Goal: Feedback & Contribution: Leave review/rating

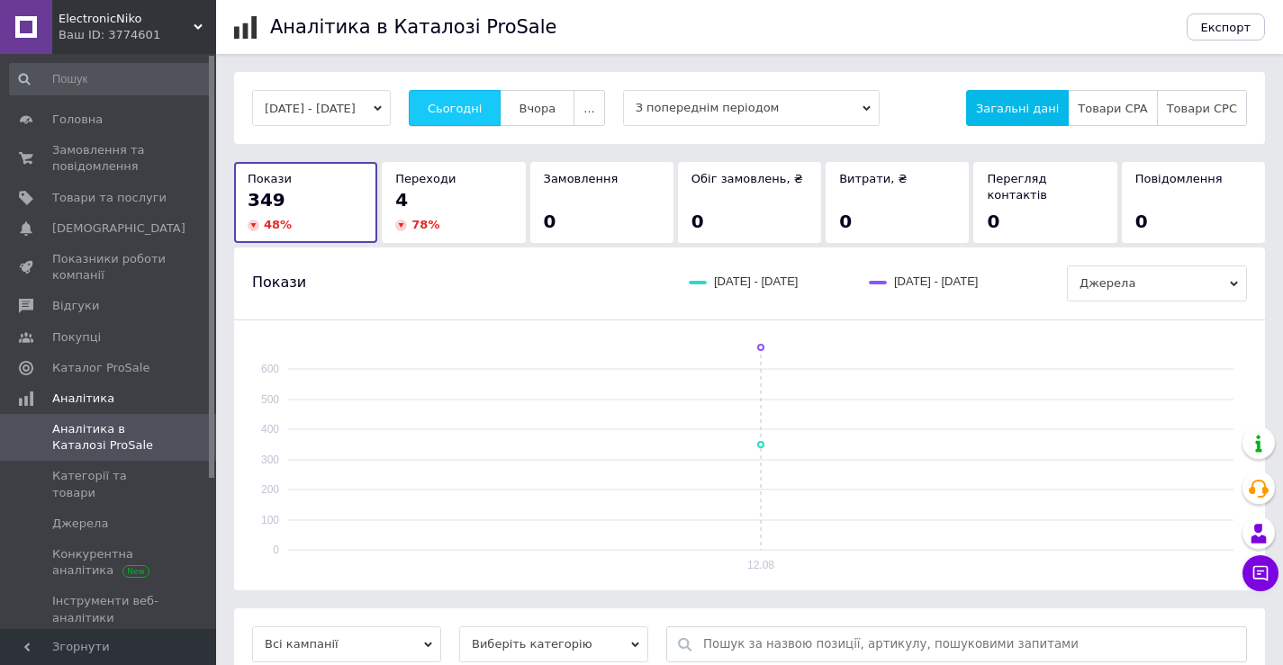
click at [483, 110] on span "Сьогодні" at bounding box center [455, 109] width 55 height 14
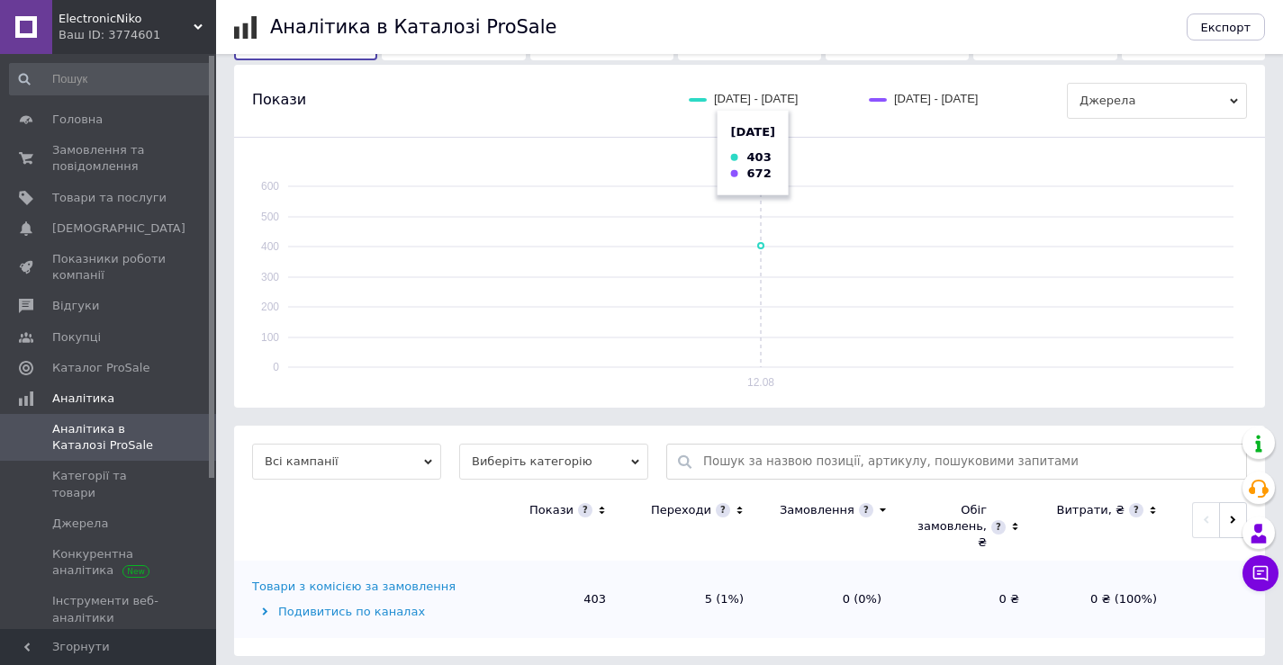
scroll to position [192, 0]
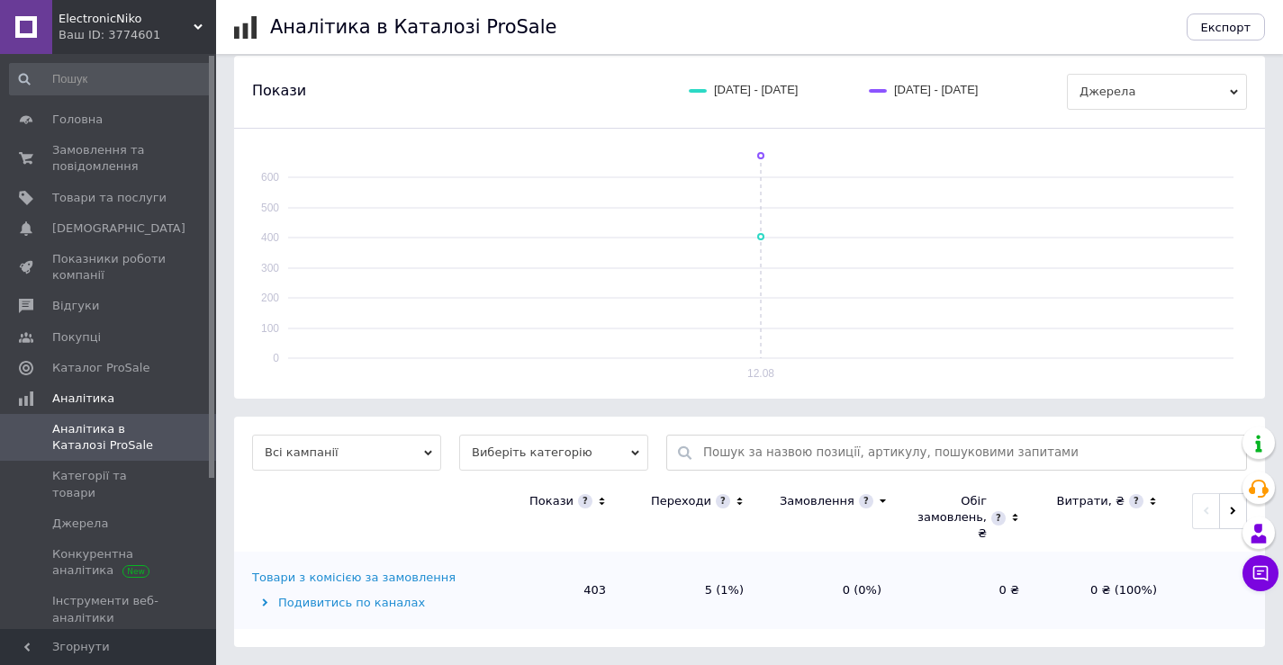
click at [386, 583] on div "Товари з комісією за замовлення" at bounding box center [354, 578] width 204 height 16
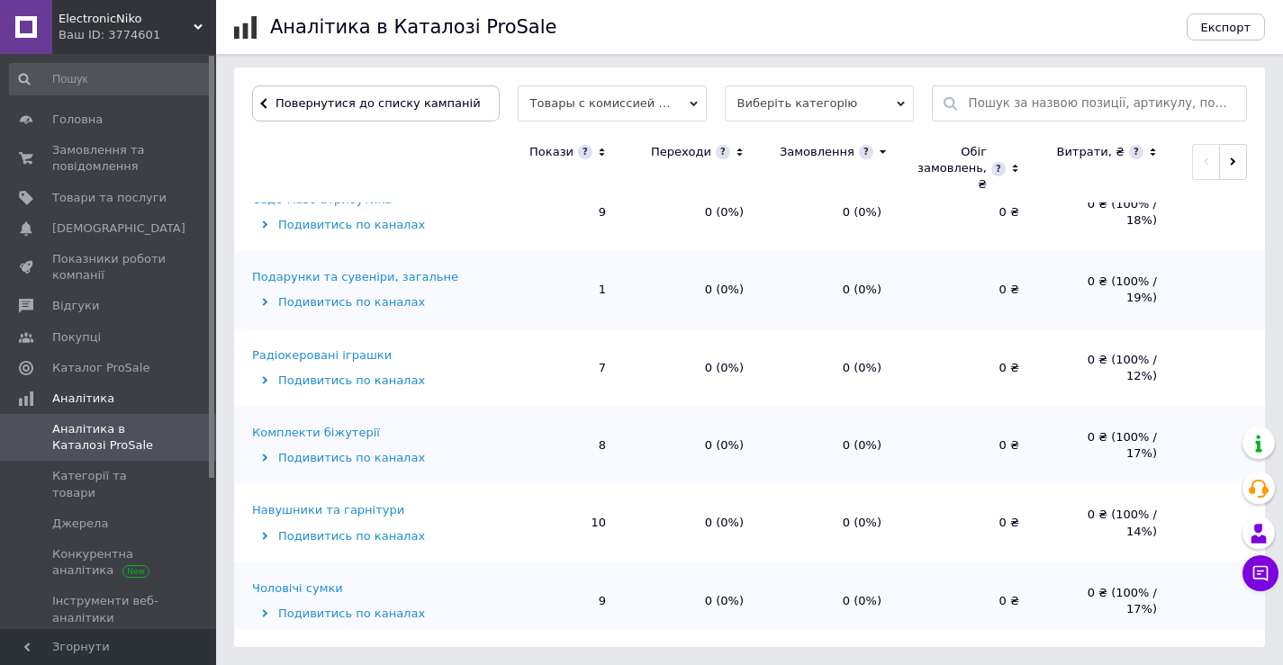
scroll to position [989, 0]
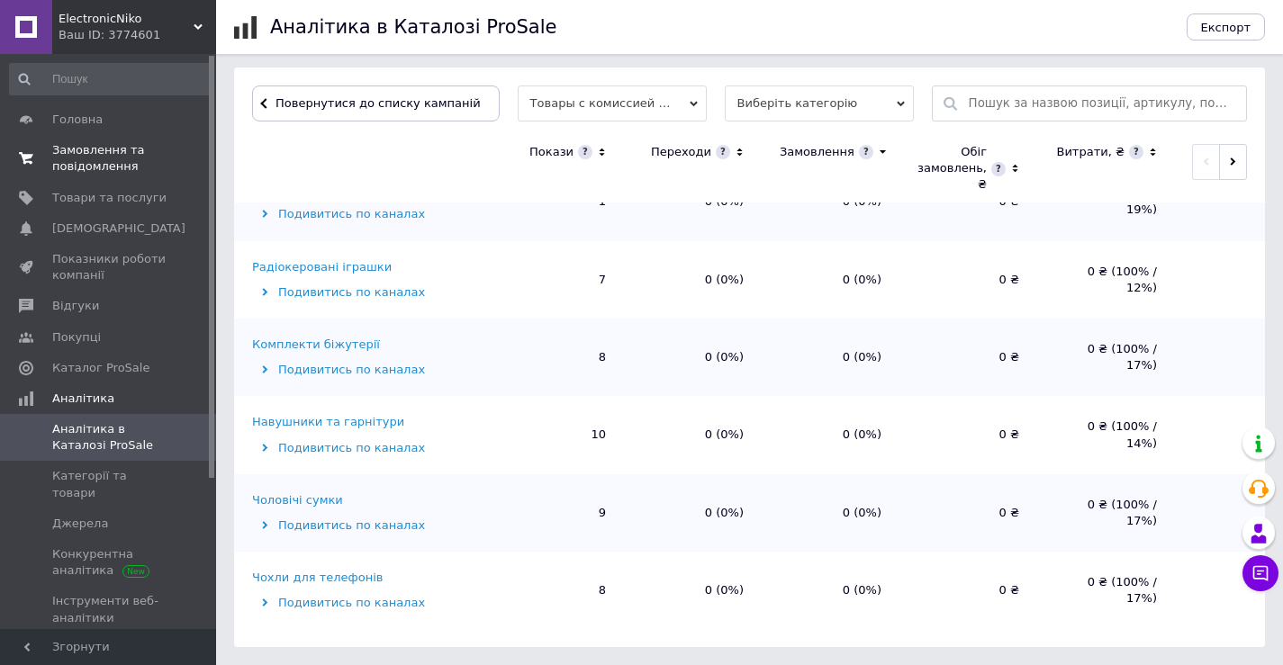
click at [84, 159] on span "Замовлення та повідомлення" at bounding box center [109, 158] width 114 height 32
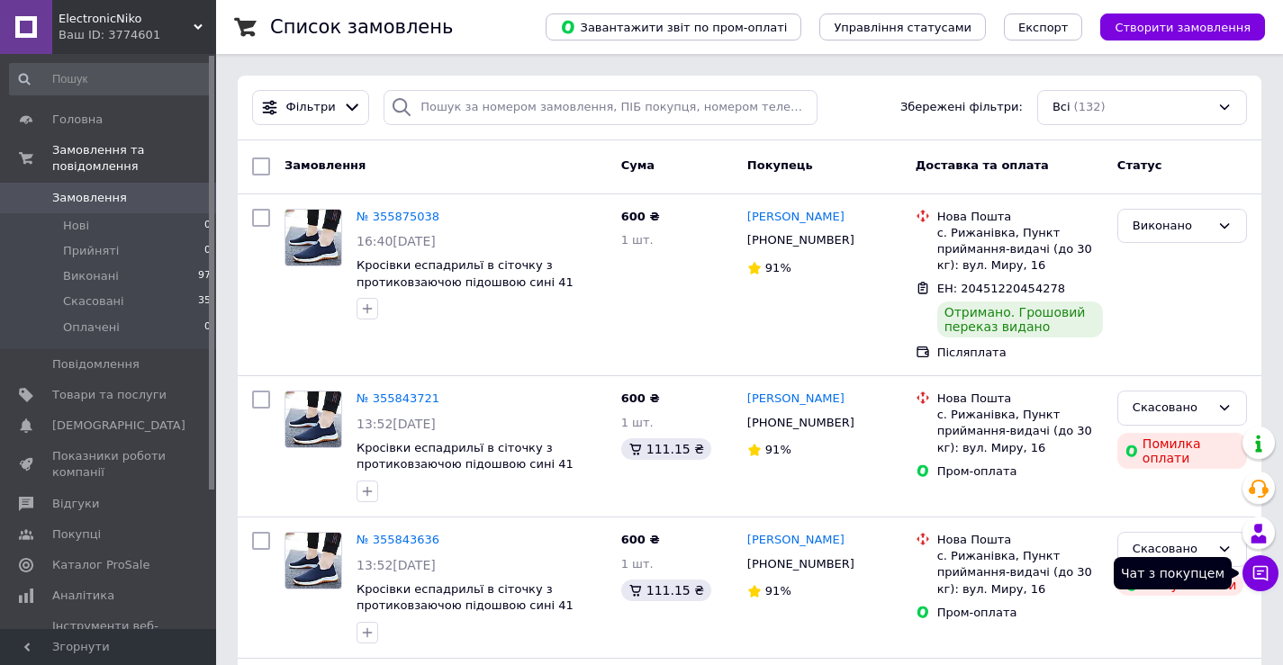
click at [1262, 568] on icon at bounding box center [1261, 574] width 18 height 18
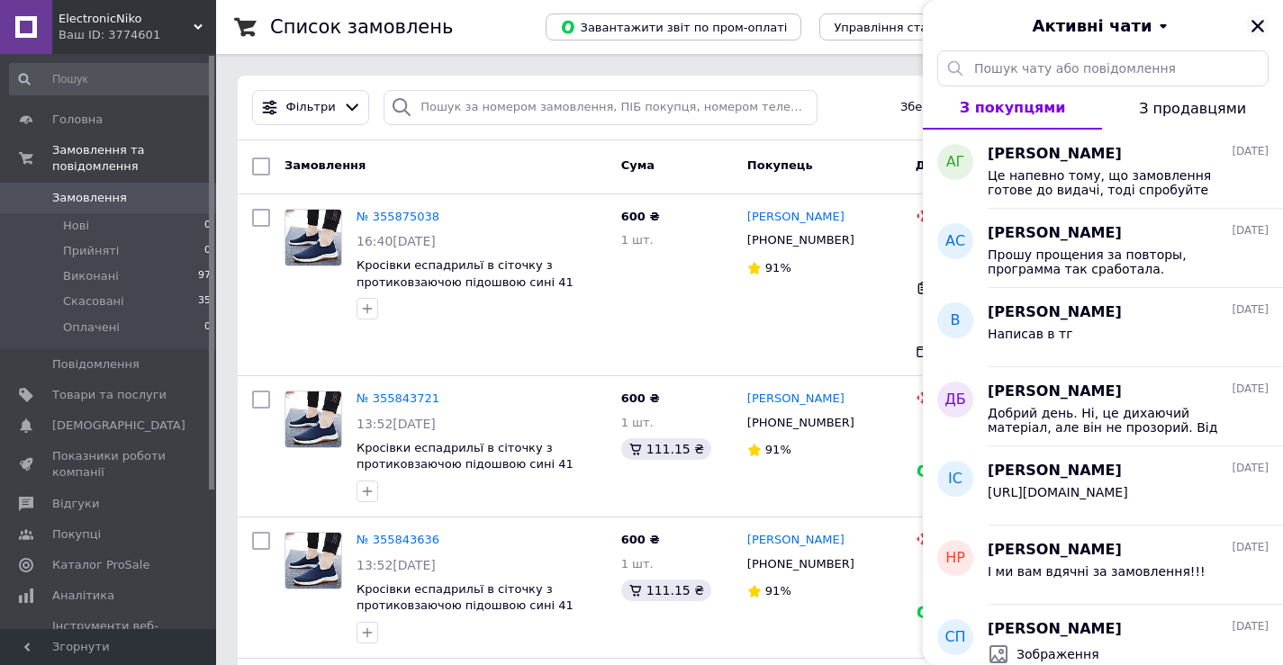
click at [1256, 23] on icon "Закрити" at bounding box center [1258, 26] width 13 height 13
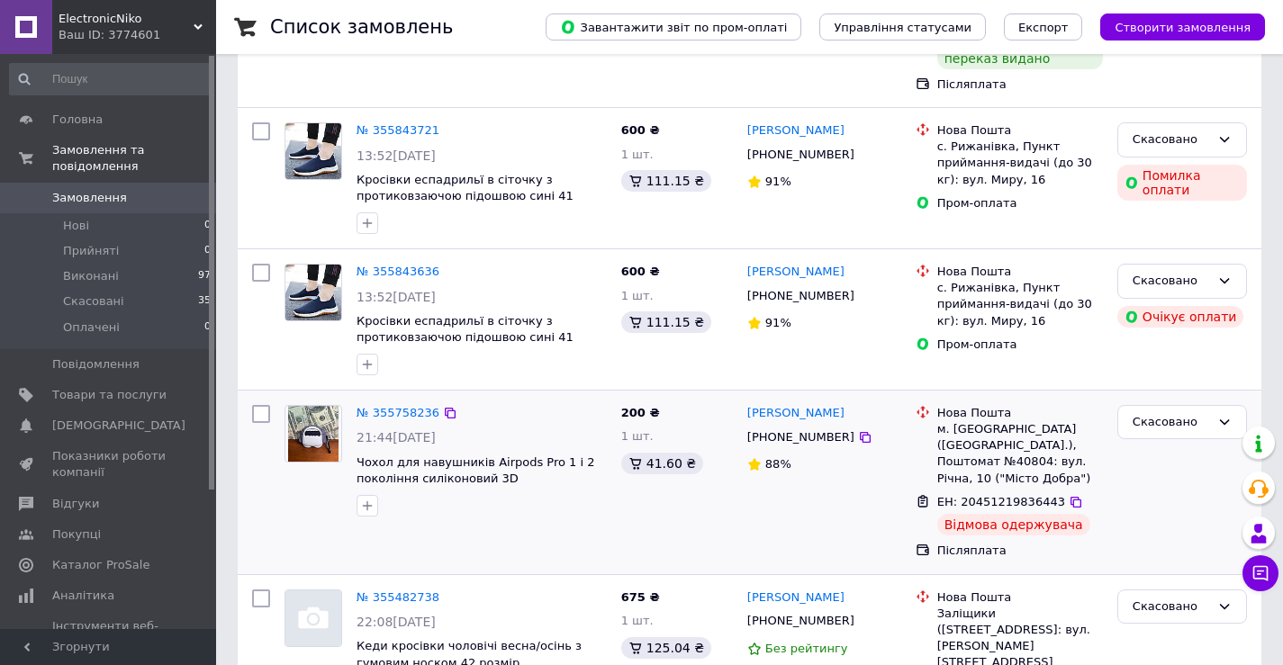
scroll to position [270, 0]
click at [808, 414] on link "[PERSON_NAME]" at bounding box center [795, 411] width 97 height 17
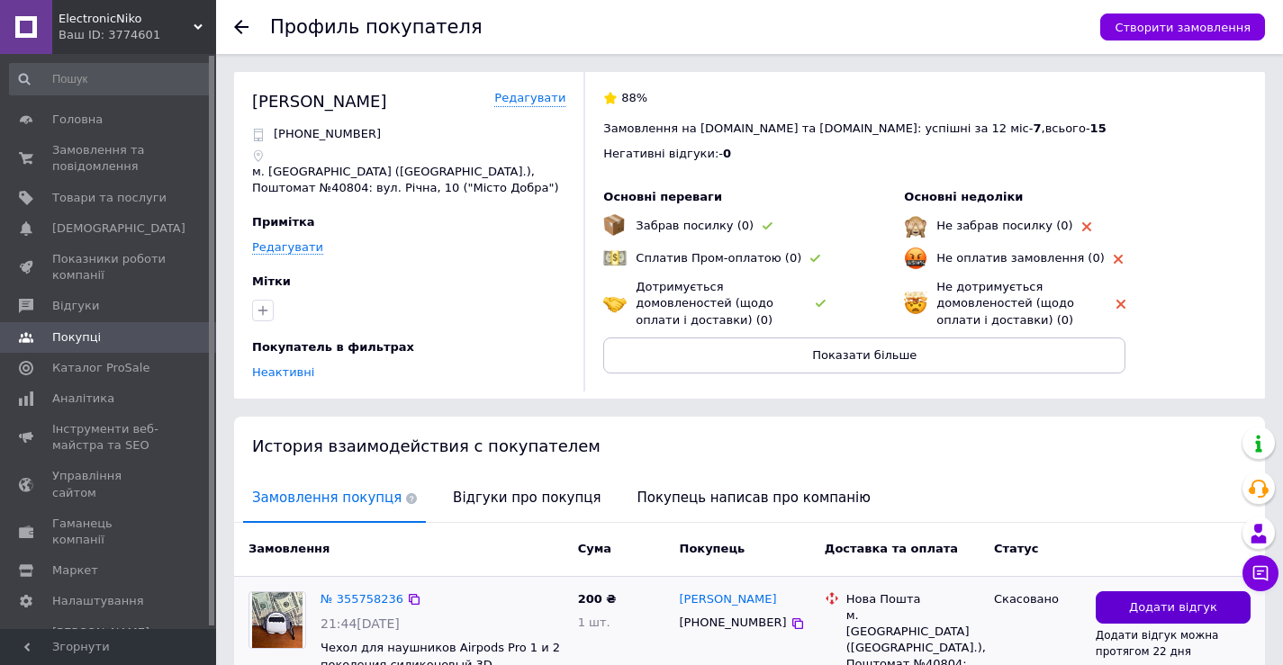
click at [1146, 610] on span "Додати відгук" at bounding box center [1173, 608] width 88 height 17
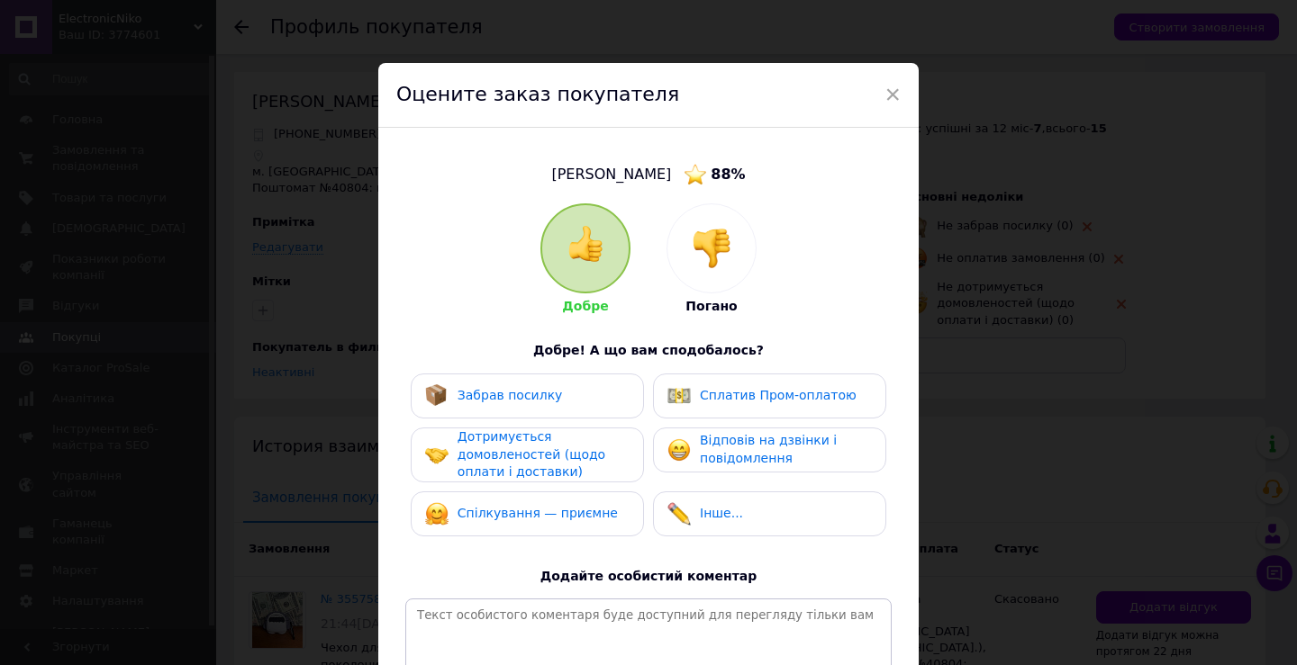
click at [713, 244] on img at bounding box center [712, 249] width 40 height 40
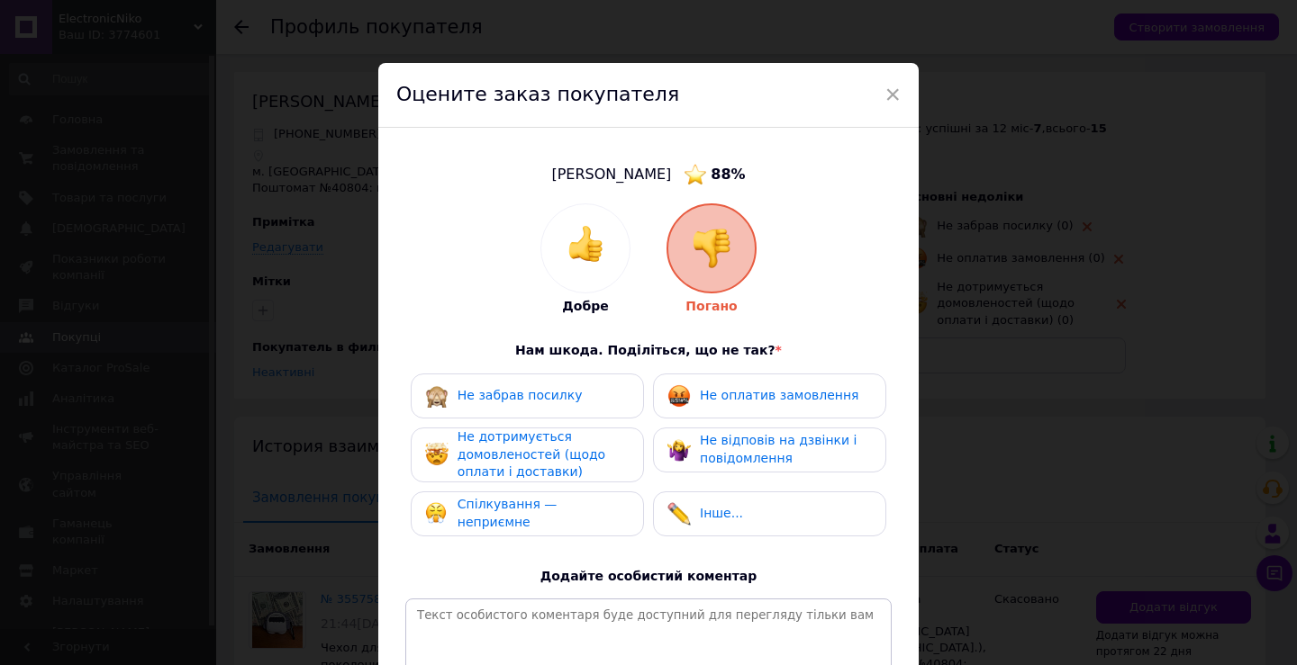
click at [542, 463] on span "Не дотримується домовленостей (щодо оплати і доставки)" at bounding box center [531, 455] width 148 height 50
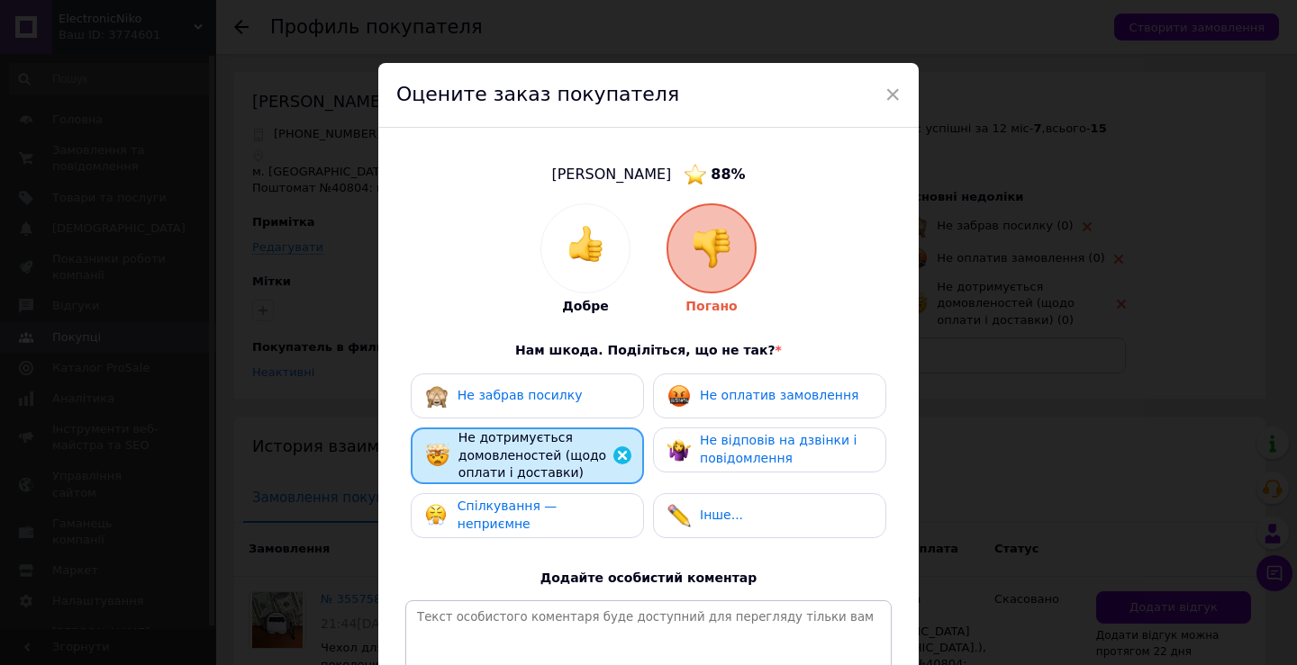
click at [746, 451] on span "Не відповів на дзвінки і повідомлення" at bounding box center [778, 449] width 157 height 32
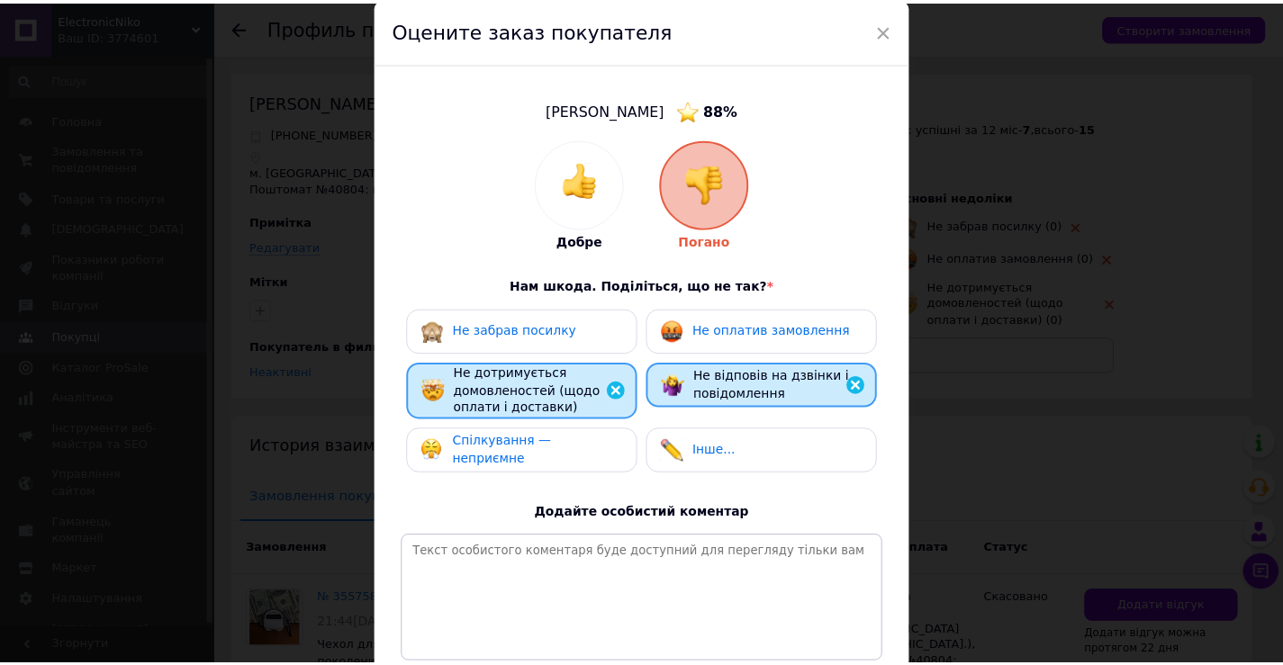
scroll to position [231, 0]
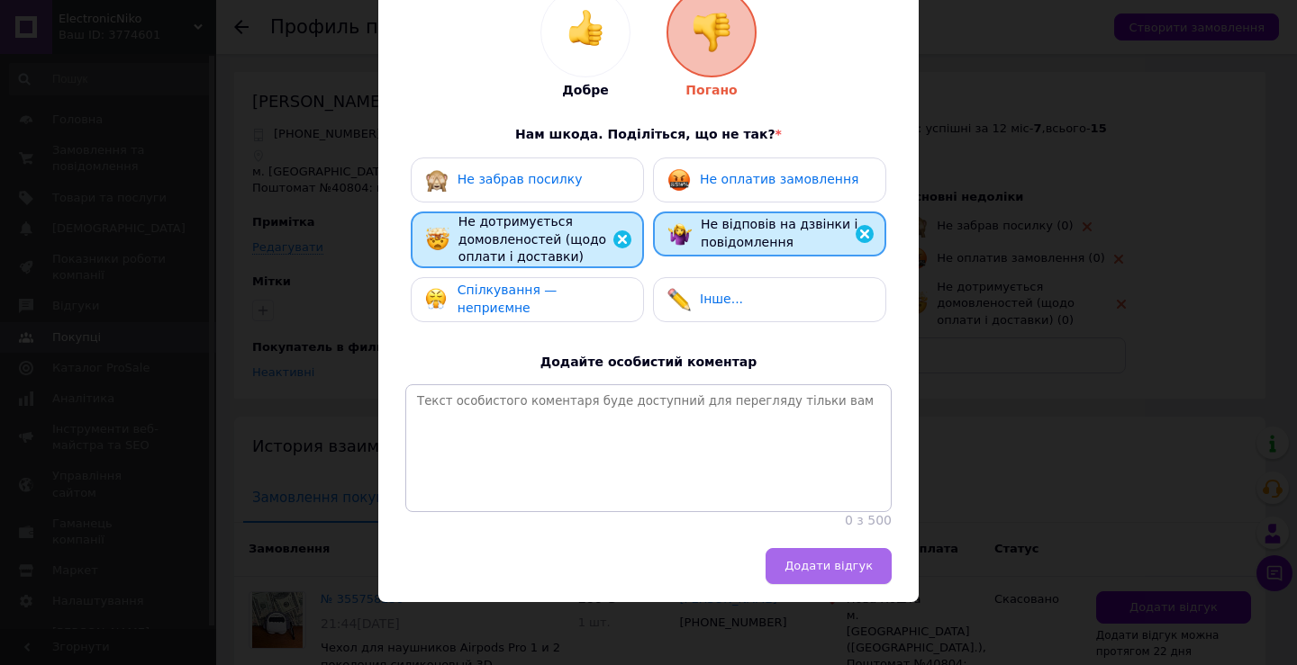
click at [823, 570] on span "Додати відгук" at bounding box center [828, 566] width 88 height 14
